Goal: Task Accomplishment & Management: Use online tool/utility

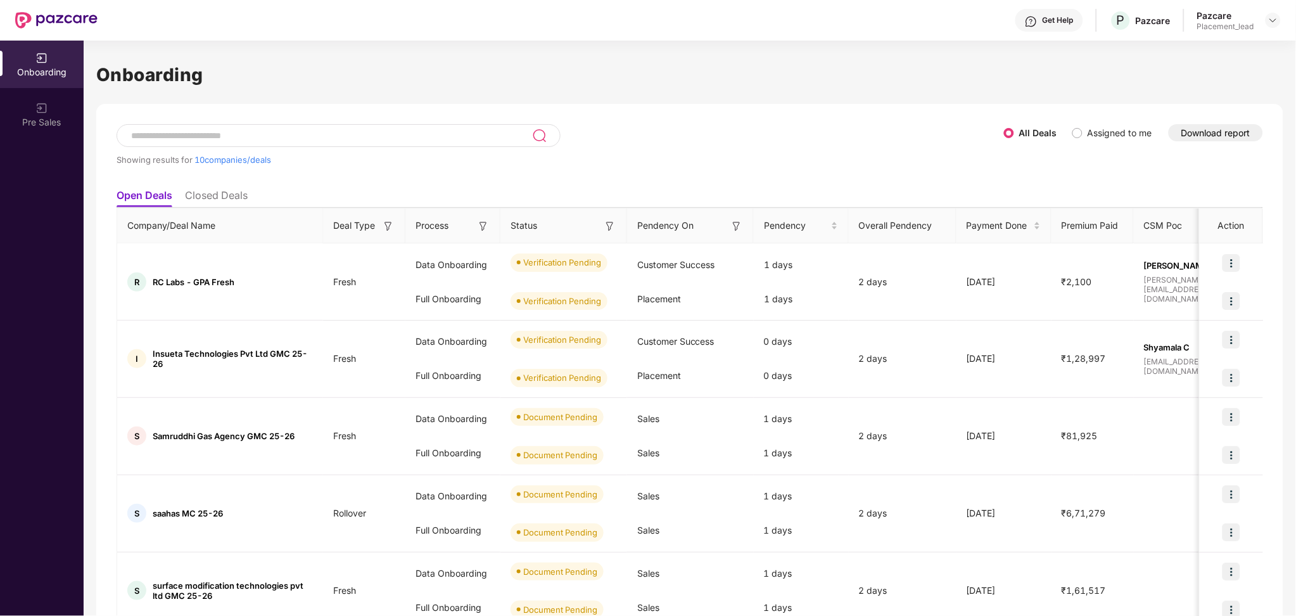
click at [1225, 135] on button "Download report" at bounding box center [1216, 132] width 94 height 17
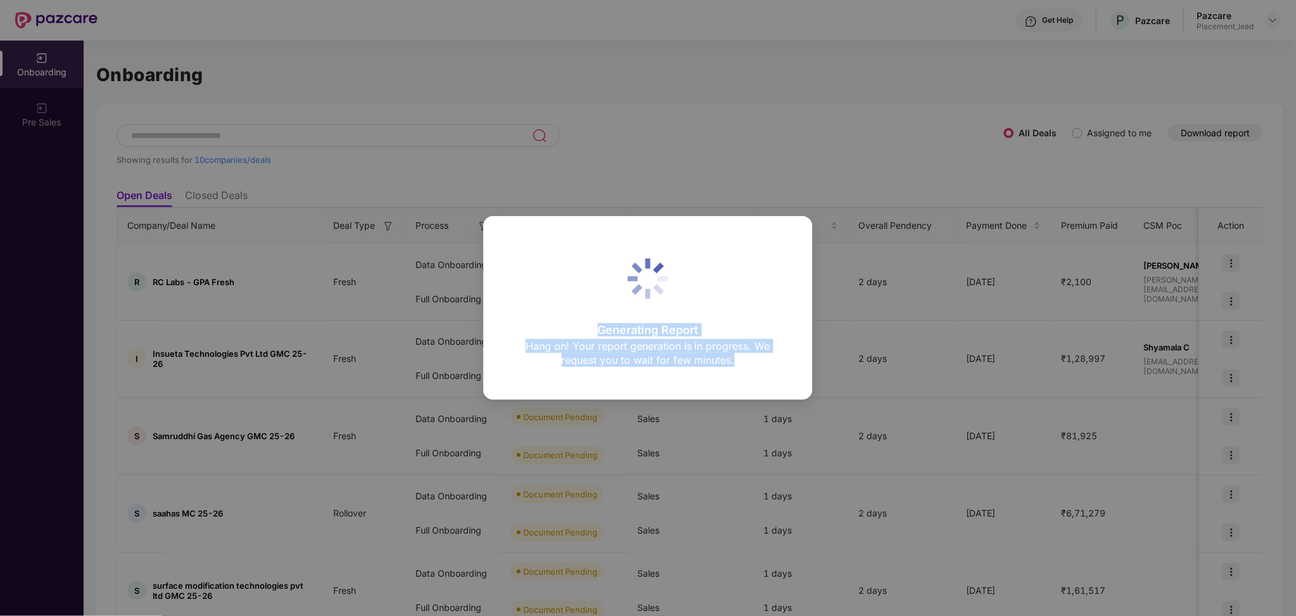
drag, startPoint x: 602, startPoint y: 328, endPoint x: 756, endPoint y: 364, distance: 158.7
click at [756, 364] on div "Generating Report Hang on! Your report generation is in progress. We request yo…" at bounding box center [648, 347] width 270 height 46
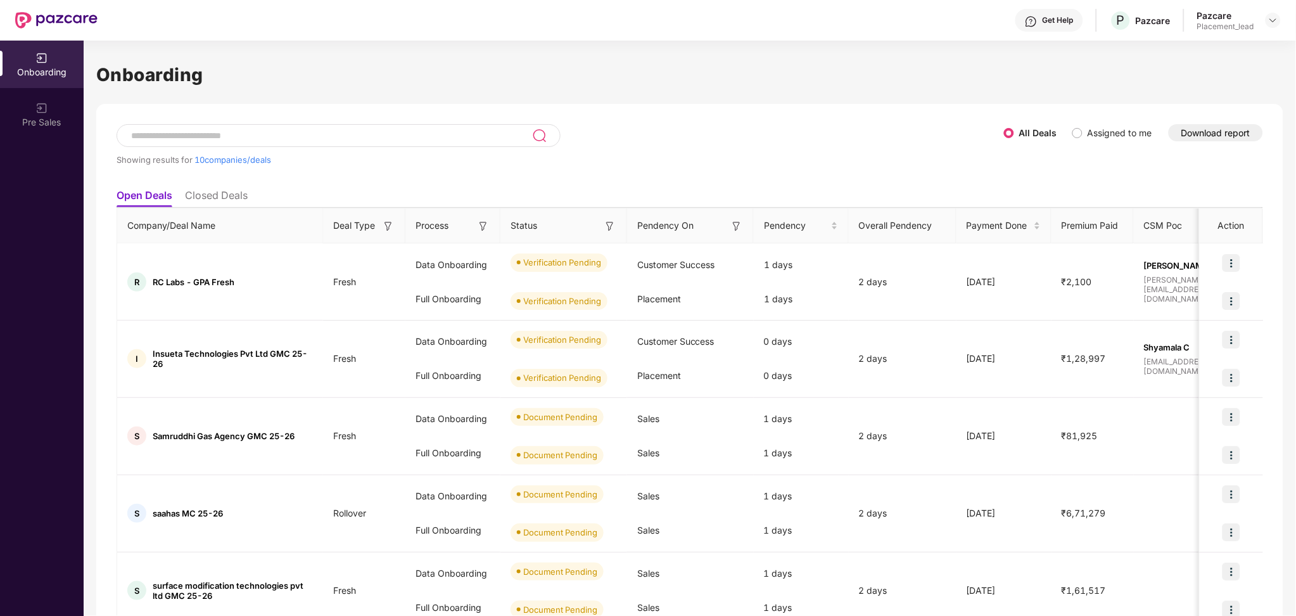
copy div "Generating Report Hang on! Your report generation is in progress. We request yo…"
click at [564, 264] on div "Verification Pending" at bounding box center [562, 262] width 78 height 13
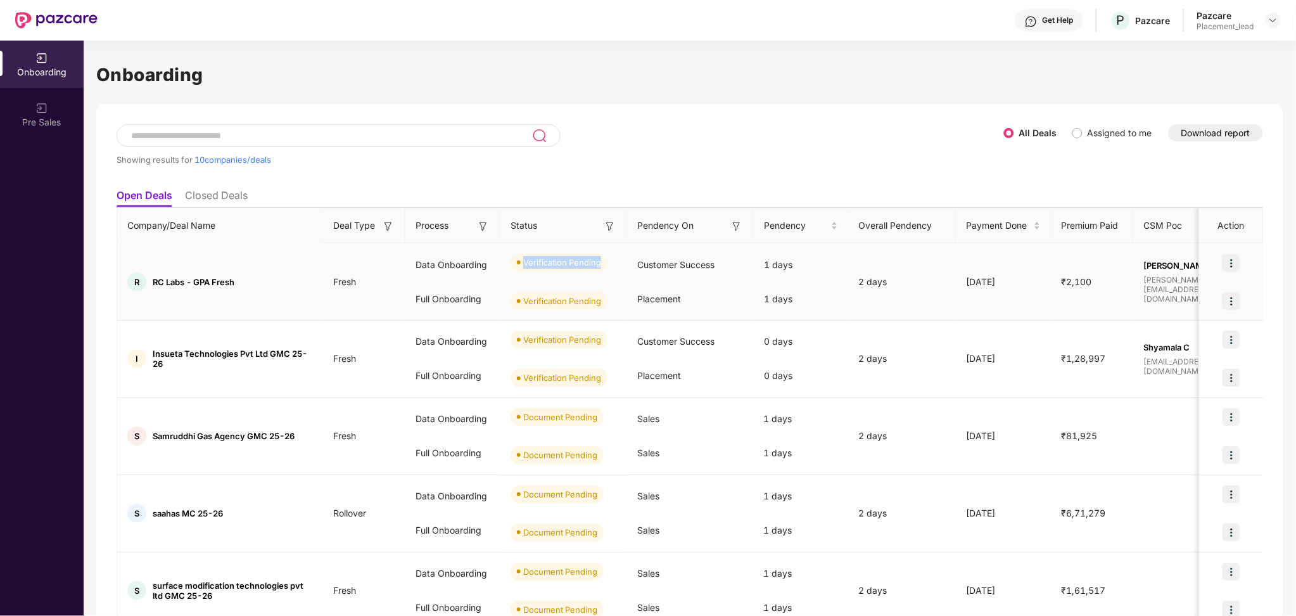
copy span "Verification Pending"
click at [595, 286] on div "Verification Pending" at bounding box center [563, 301] width 127 height 38
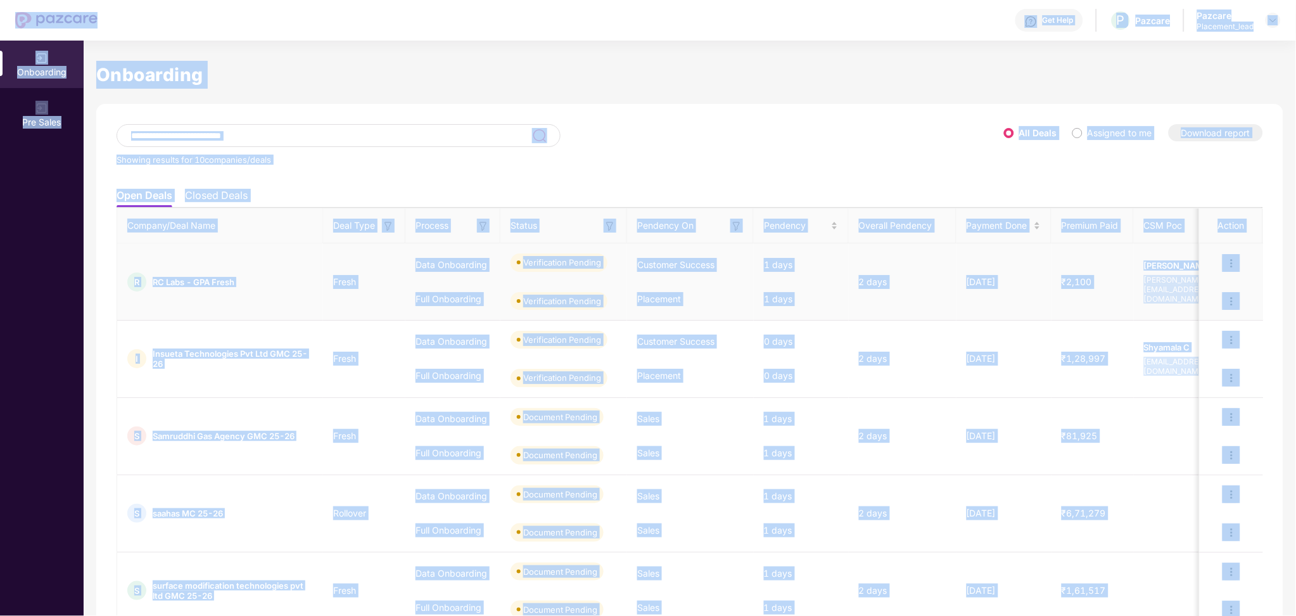
click at [595, 286] on div "Verification Pending" at bounding box center [563, 301] width 127 height 38
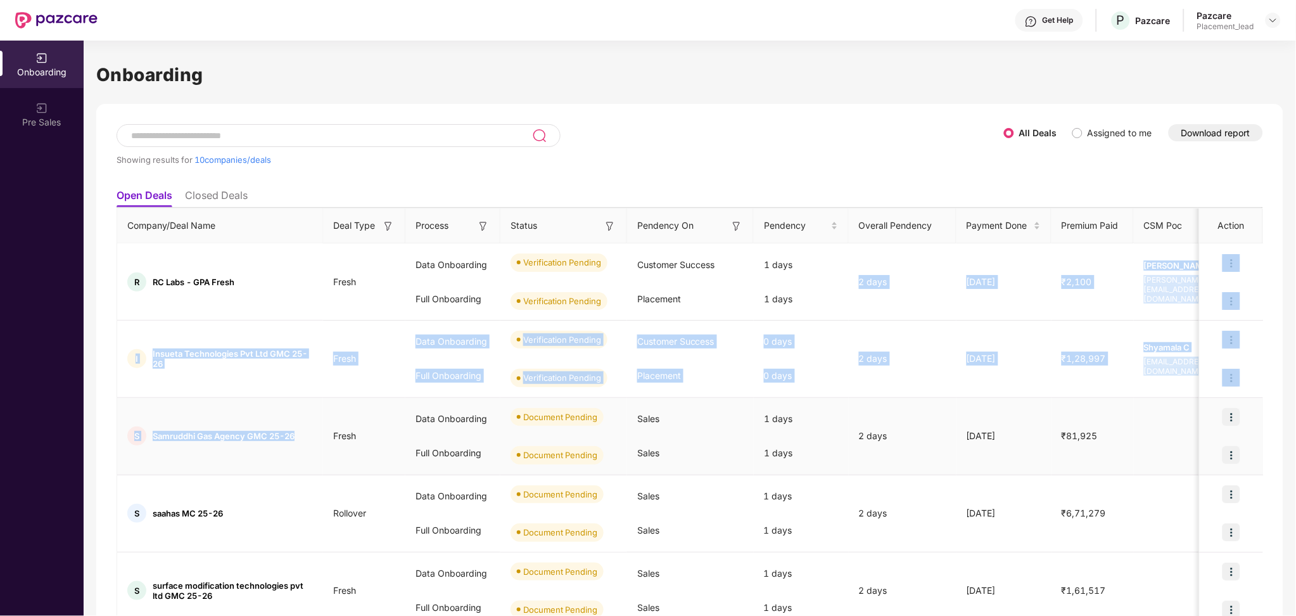
drag, startPoint x: 808, startPoint y: 297, endPoint x: 310, endPoint y: 404, distance: 509.3
click at [310, 404] on td "S Samruddhi Gas Agency GMC 25-26" at bounding box center [220, 436] width 206 height 77
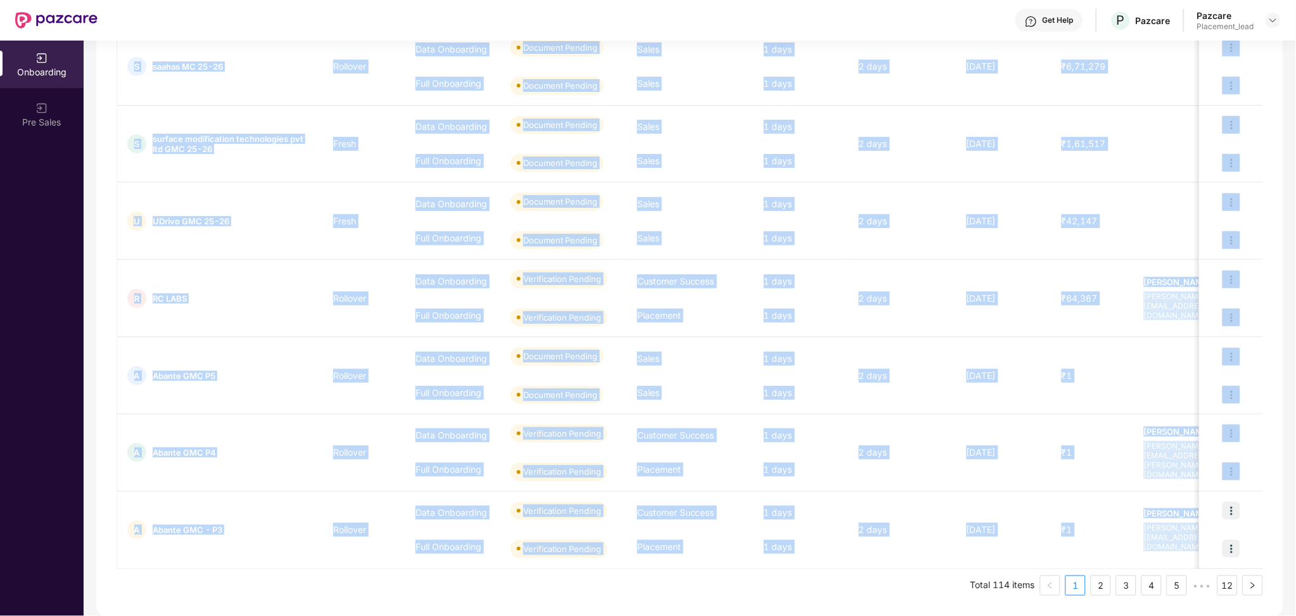
scroll to position [0, 1]
drag, startPoint x: 98, startPoint y: 72, endPoint x: 1245, endPoint y: 583, distance: 1255.2
click at [1245, 583] on div "Onboarding Showing results for 10 companies/deals All Deals Assigned to me Down…" at bounding box center [689, 115] width 1187 height 1002
copy div "Loremipsum Dolorsi ametcon adi 03 elitseddo/eiusm Tem Incid Utlabore et do Magn…"
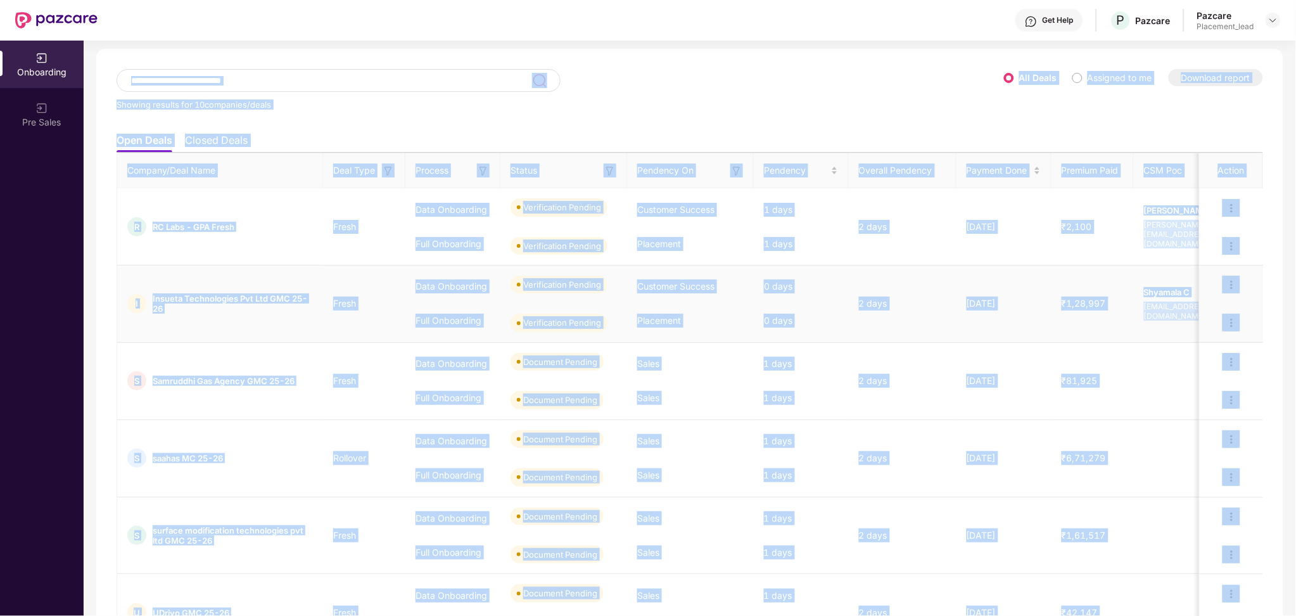
scroll to position [0, 0]
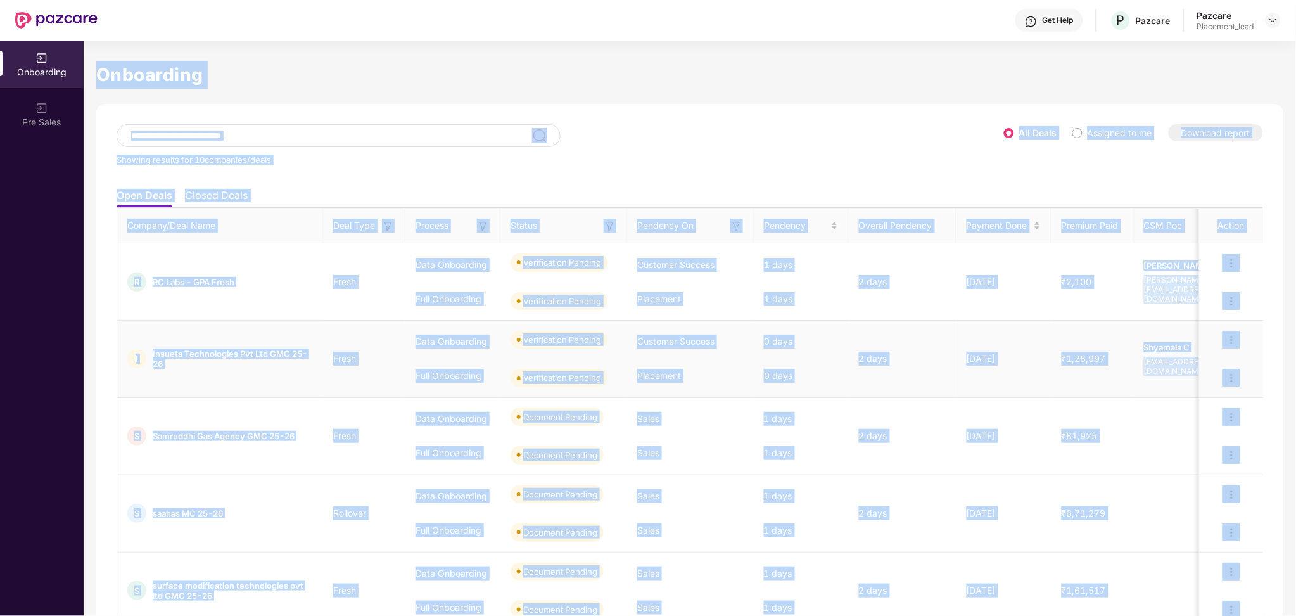
click at [250, 355] on span "Insueta Technologies Pvt Ltd GMC 25-26" at bounding box center [233, 358] width 160 height 20
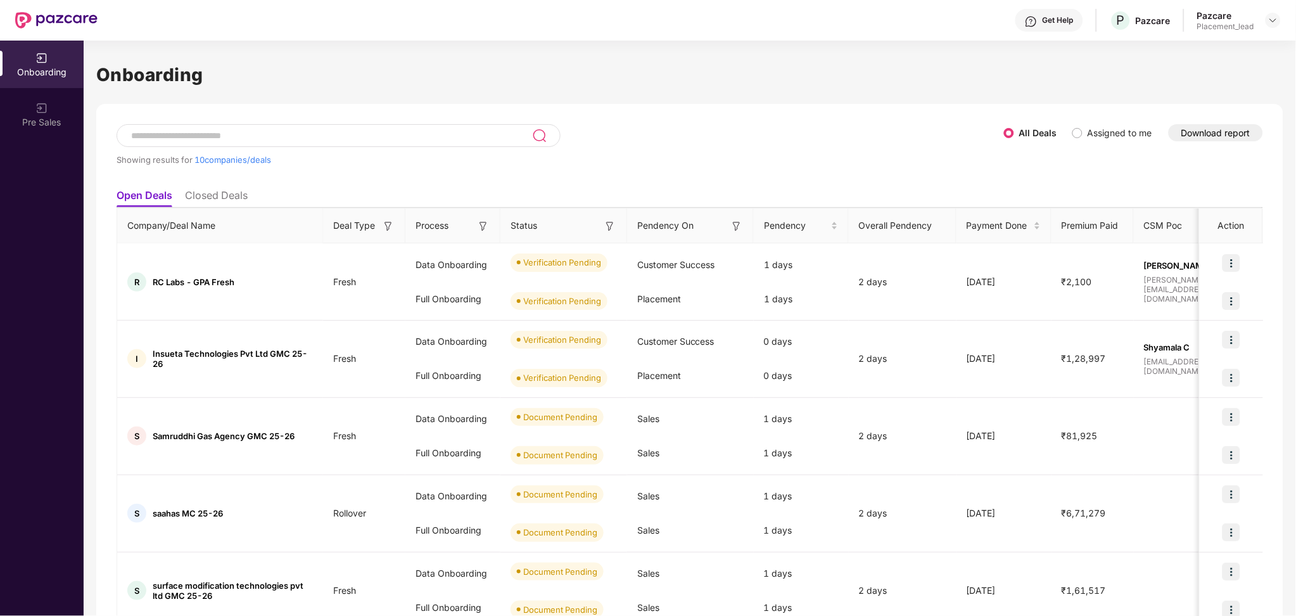
click at [219, 193] on li "Closed Deals" at bounding box center [216, 198] width 63 height 18
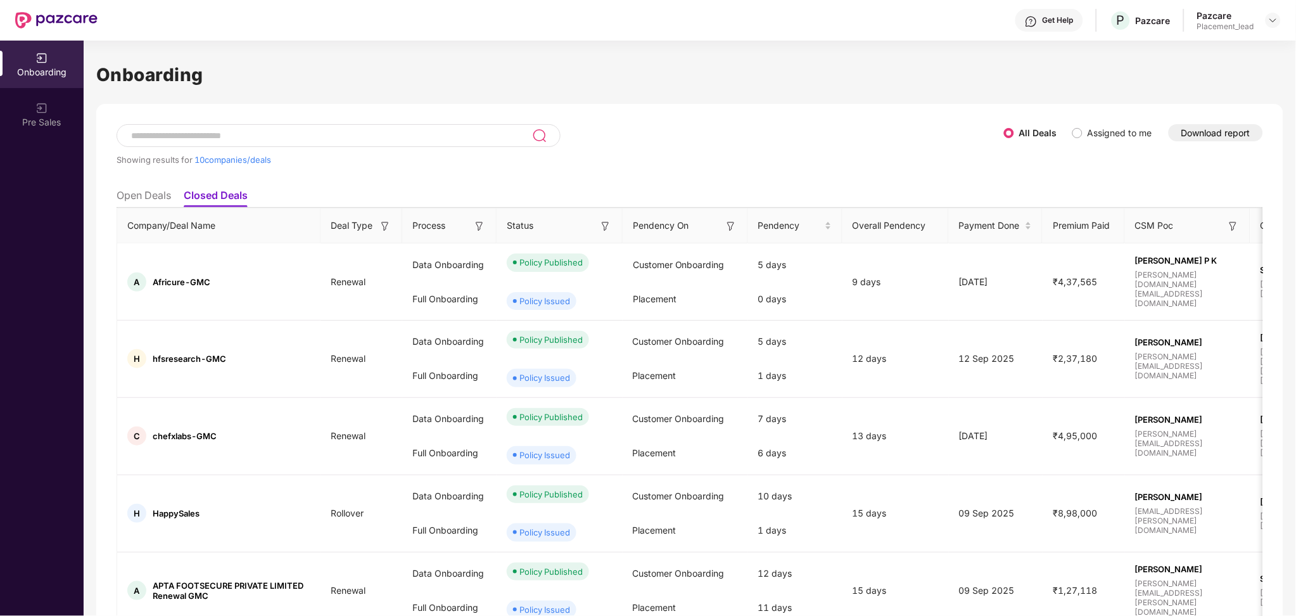
click at [119, 193] on li "Open Deals" at bounding box center [144, 198] width 54 height 18
